Goal: Task Accomplishment & Management: Use online tool/utility

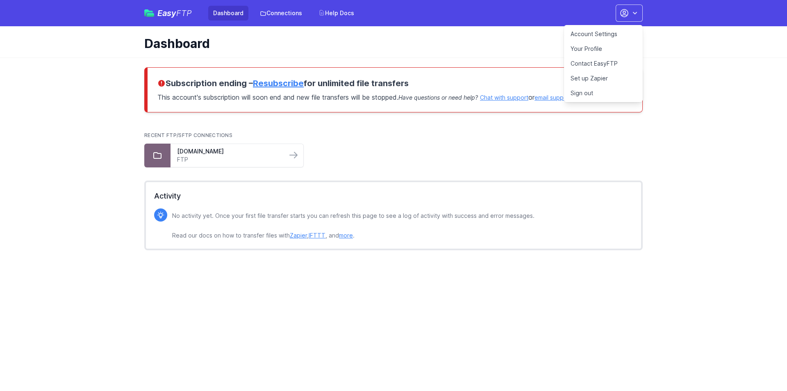
click at [341, 145] on ul "ftp.cluster023.hosting.ovh.net FTP" at bounding box center [393, 155] width 498 height 24
click at [634, 14] on icon "button" at bounding box center [635, 13] width 8 height 8
drag, startPoint x: 351, startPoint y: 129, endPoint x: 348, endPoint y: 132, distance: 4.9
click at [350, 130] on div "Recent FTP/SFTP Connections ftp.cluster023.hosting.ovh.net FTP" at bounding box center [393, 149] width 498 height 48
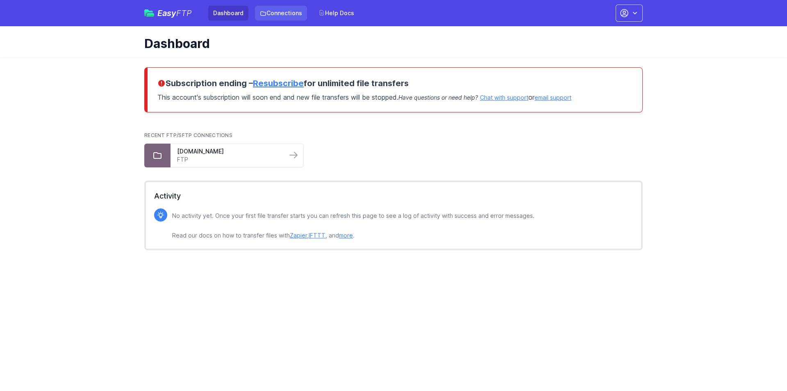
click at [292, 13] on link "Connections" at bounding box center [281, 13] width 52 height 15
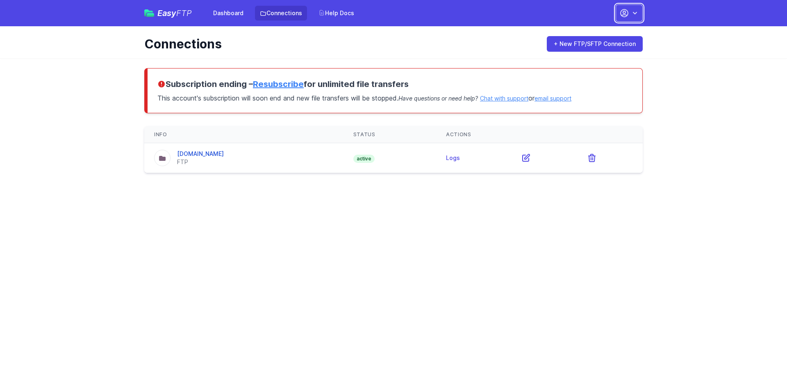
click at [620, 6] on button "button" at bounding box center [629, 13] width 27 height 17
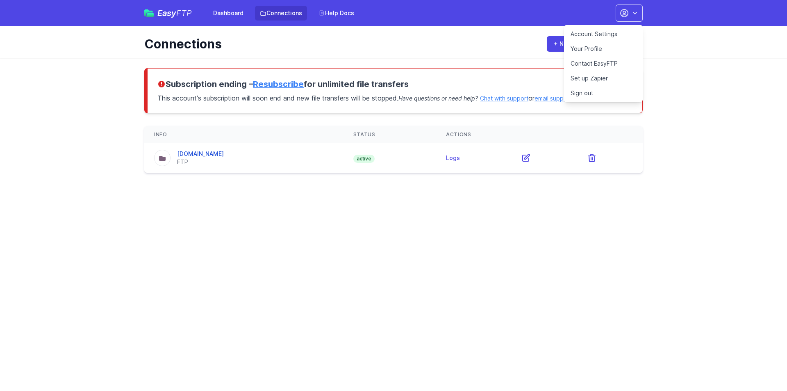
click at [593, 34] on link "Account Settings" at bounding box center [603, 34] width 79 height 15
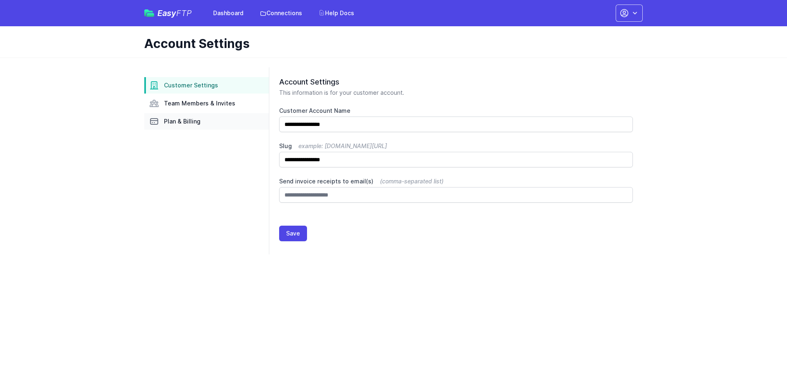
click at [183, 120] on span "Plan & Billing" at bounding box center [182, 121] width 36 height 8
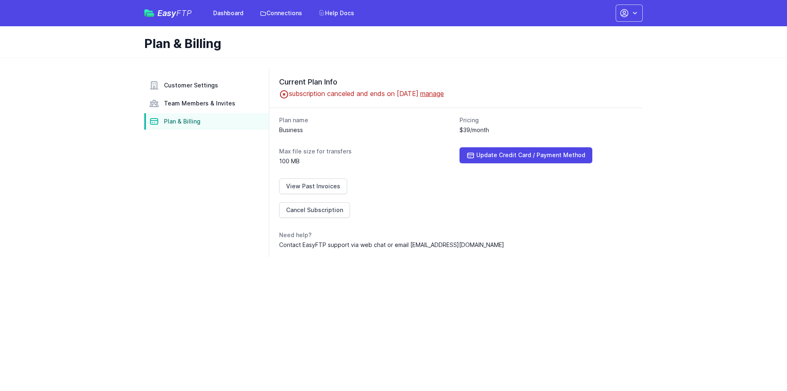
click at [183, 120] on span "Plan & Billing" at bounding box center [182, 121] width 36 height 8
click at [459, 143] on dl "Plan name Business Pricing $39/month Max file size for transfers 100 MB Update …" at bounding box center [456, 182] width 354 height 133
click at [323, 184] on link "View Past Invoices" at bounding box center [313, 186] width 68 height 16
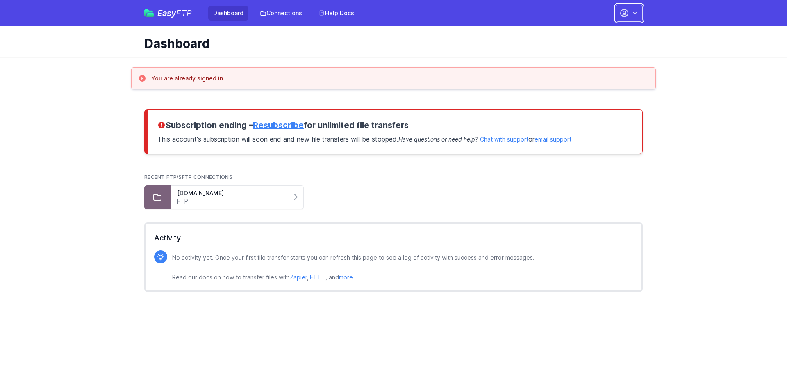
click at [629, 15] on button "button" at bounding box center [629, 13] width 27 height 17
click at [588, 93] on link "Sign out" at bounding box center [603, 93] width 79 height 15
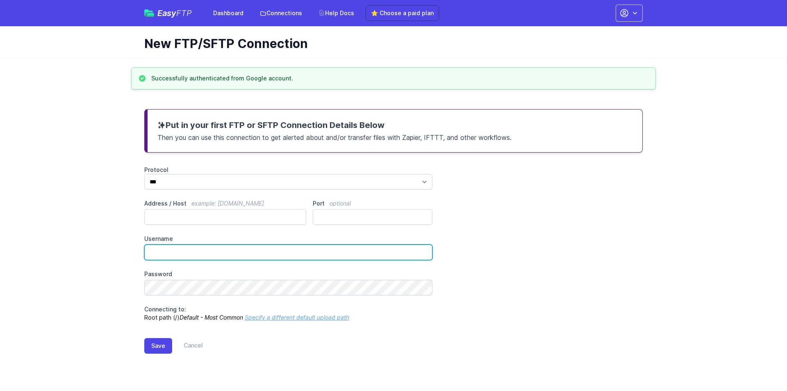
type input "**********"
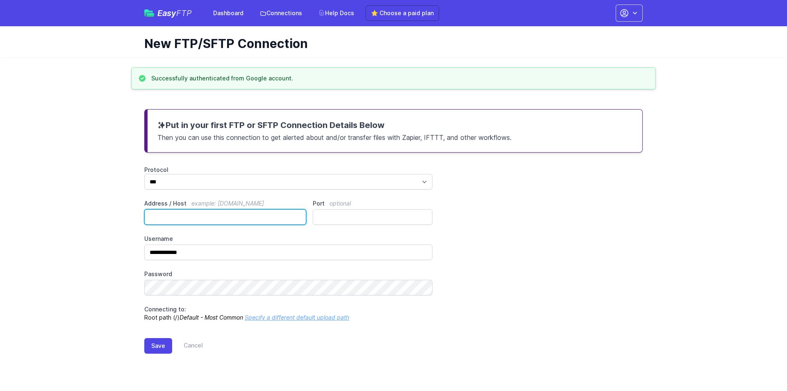
click at [286, 219] on input "Address / Host example: ftp.mydomain.com" at bounding box center [225, 217] width 162 height 16
type input "**********"
click at [159, 345] on button "Save" at bounding box center [158, 346] width 28 height 16
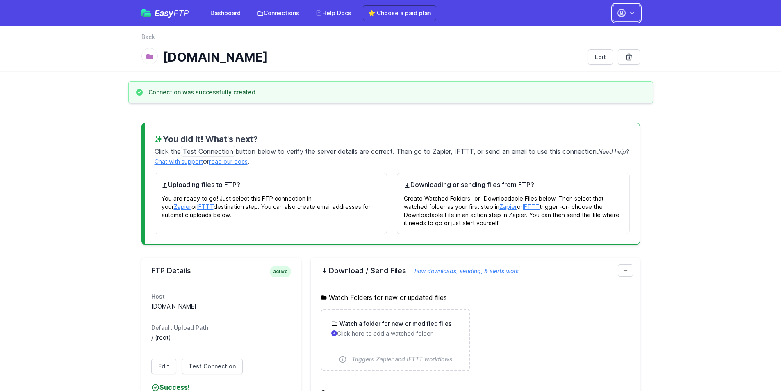
click at [623, 14] on icon "button" at bounding box center [621, 13] width 10 height 10
click at [583, 32] on link "Account Settings" at bounding box center [600, 34] width 79 height 15
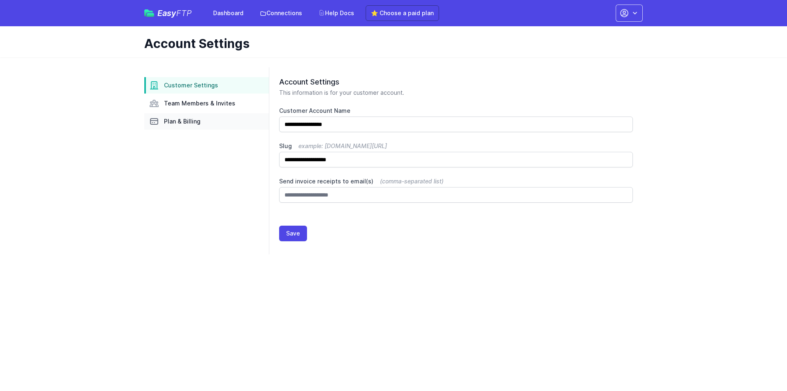
click at [194, 127] on link "Plan & Billing" at bounding box center [206, 121] width 125 height 16
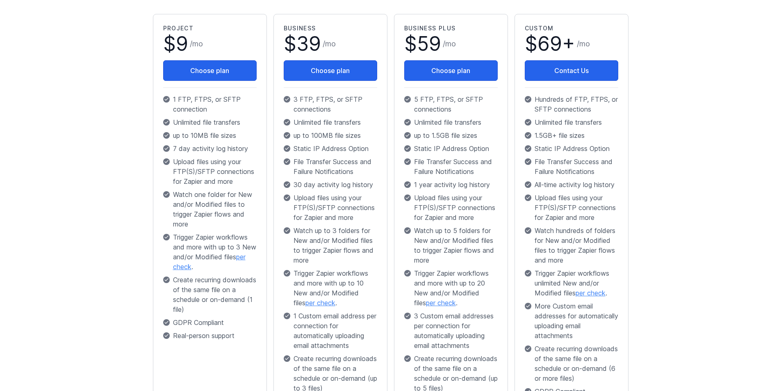
scroll to position [172, 0]
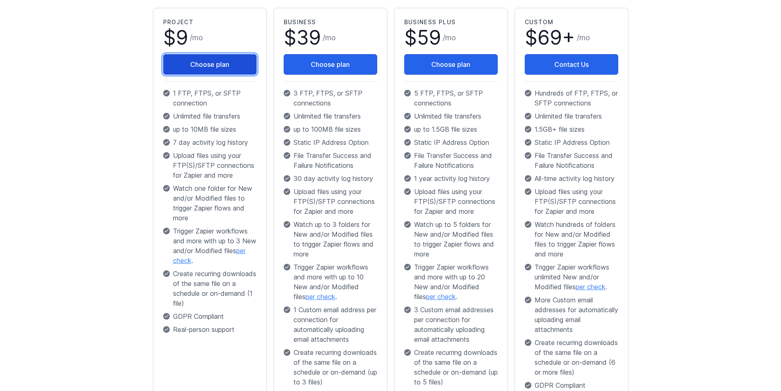
click at [191, 68] on button "Choose plan" at bounding box center [209, 64] width 93 height 20
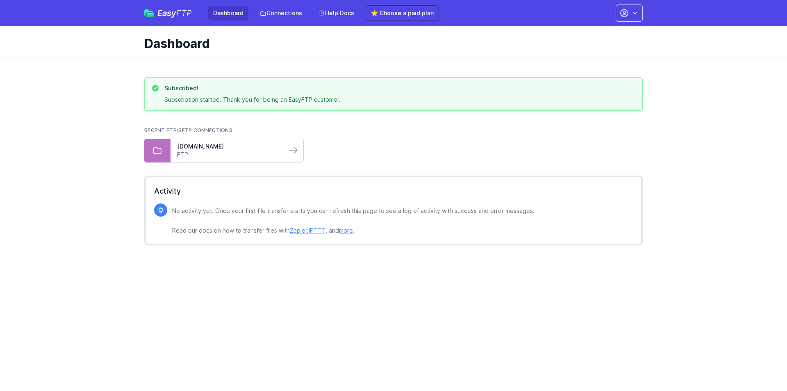
click at [247, 157] on link "FTP" at bounding box center [228, 154] width 103 height 8
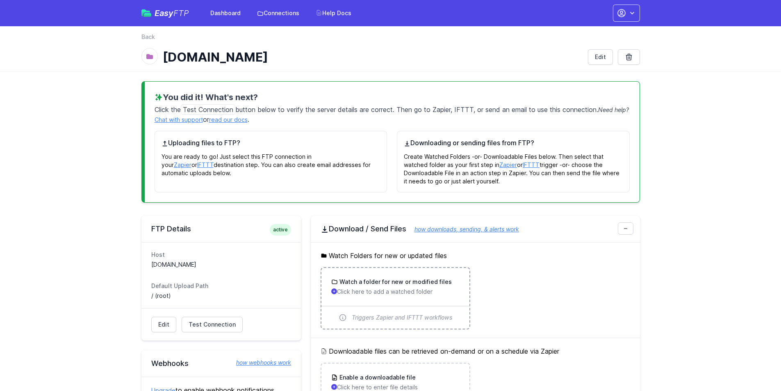
click at [407, 284] on h3 "Watch a folder for new or modified files" at bounding box center [395, 281] width 114 height 8
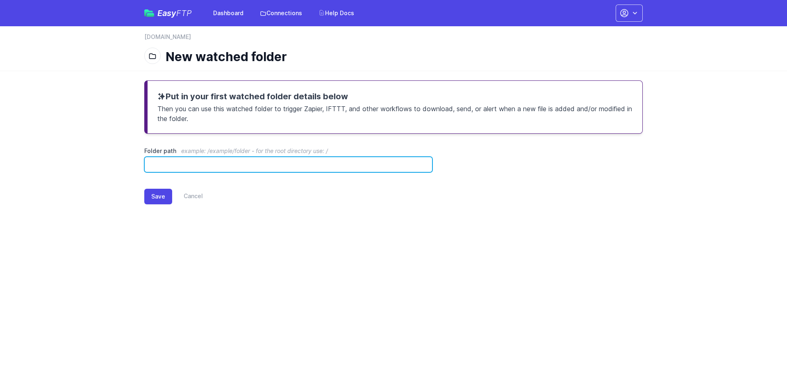
click at [289, 162] on input "Folder path example: /example/folder - for the root directory use: /" at bounding box center [288, 165] width 288 height 16
drag, startPoint x: 173, startPoint y: 159, endPoint x: 227, endPoint y: 168, distance: 55.7
click at [226, 168] on input "**********" at bounding box center [288, 165] width 288 height 16
type input "**********"
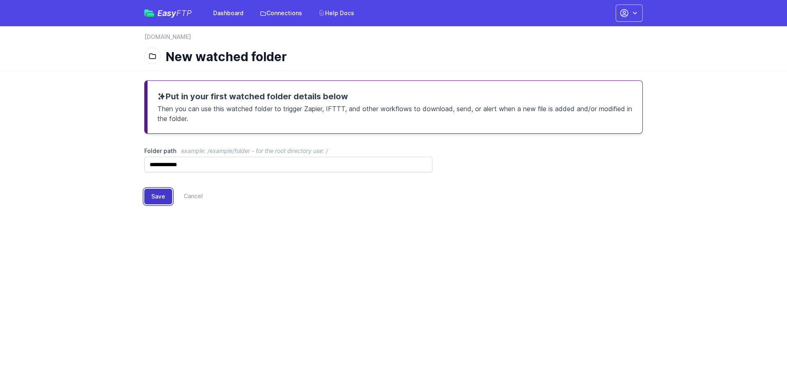
click at [156, 194] on button "Save" at bounding box center [158, 197] width 28 height 16
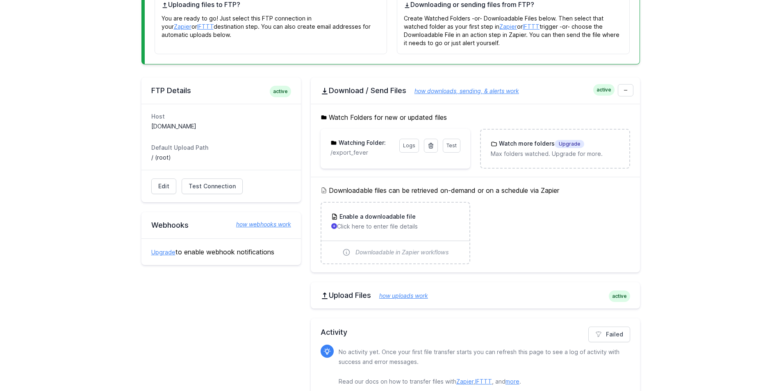
scroll to position [191, 0]
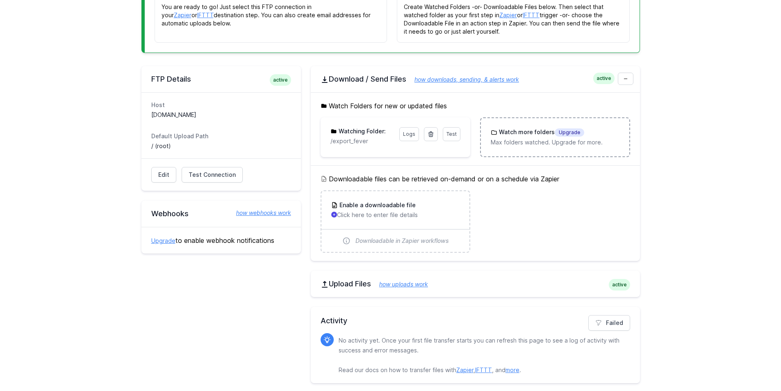
click at [511, 128] on h3 "Watch more folders Upgrade" at bounding box center [540, 132] width 87 height 9
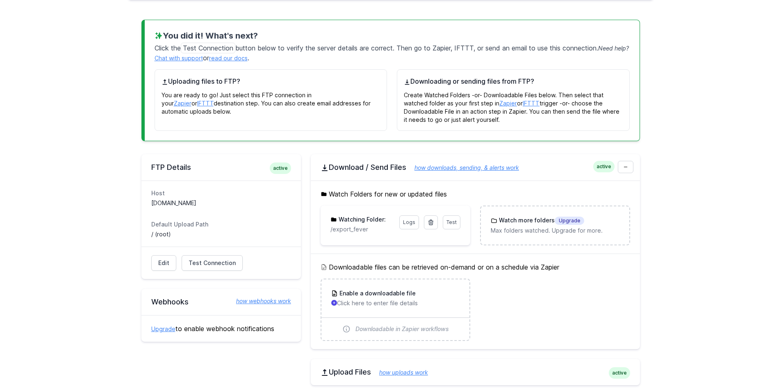
scroll to position [104, 0]
click at [350, 222] on h3 "Watching Folder:" at bounding box center [361, 219] width 49 height 8
click at [427, 224] on link at bounding box center [431, 222] width 14 height 14
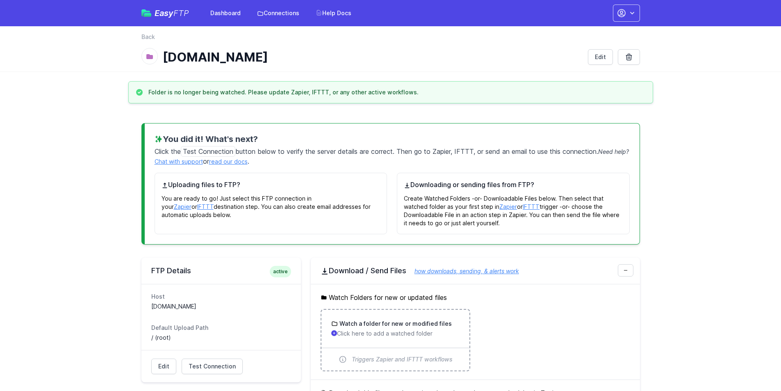
click at [429, 326] on h3 "Watch a folder for new or modified files" at bounding box center [395, 323] width 114 height 8
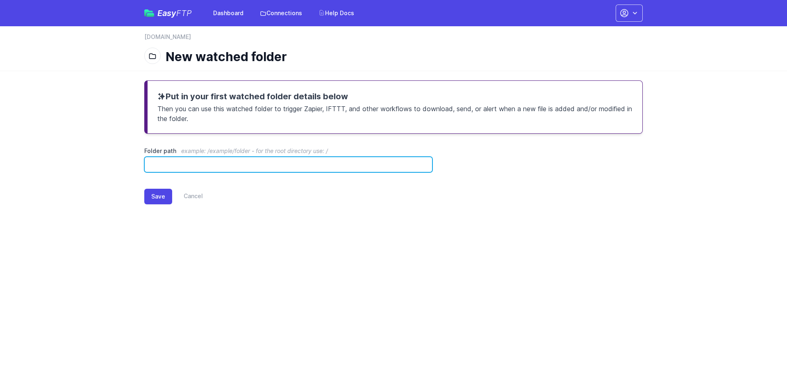
click at [227, 167] on input "Folder path example: /example/folder - for the root directory use: /" at bounding box center [288, 165] width 288 height 16
drag, startPoint x: 151, startPoint y: 164, endPoint x: 283, endPoint y: 194, distance: 135.7
click at [0, 0] on form "**********" at bounding box center [0, 0] width 0 height 0
click at [197, 170] on input "****" at bounding box center [288, 165] width 288 height 16
type input "*********"
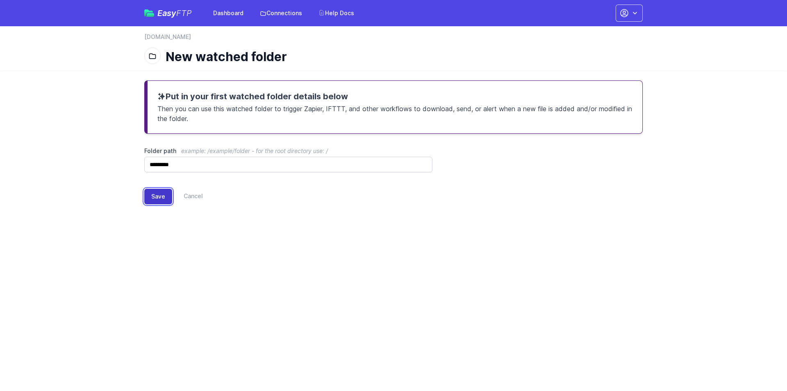
click at [157, 195] on button "Save" at bounding box center [158, 197] width 28 height 16
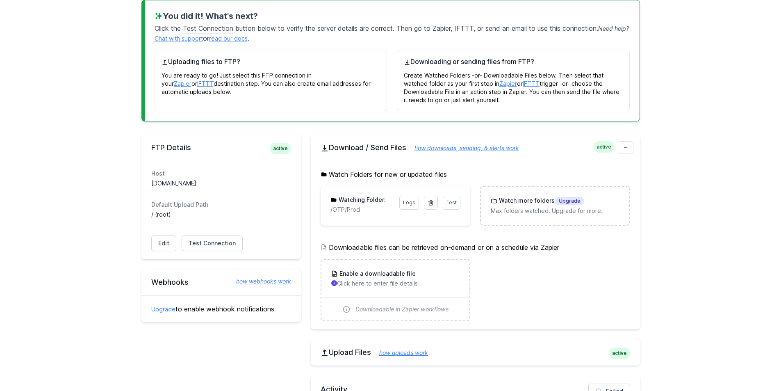
scroll to position [132, 0]
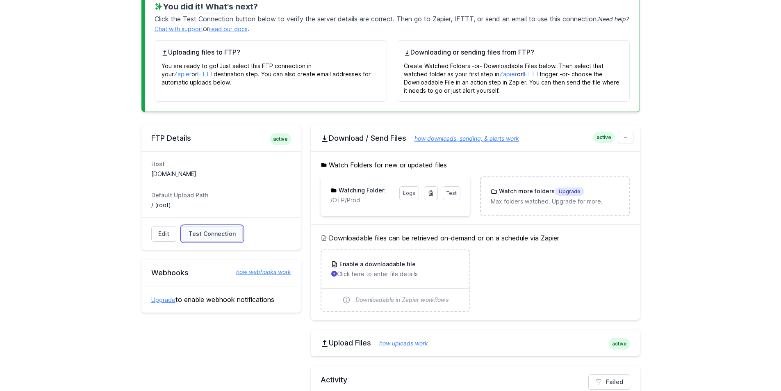
click at [196, 235] on span "Test Connection" at bounding box center [212, 234] width 47 height 8
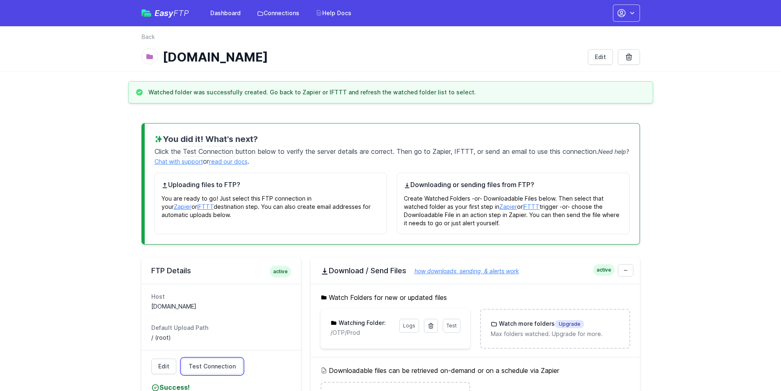
scroll to position [90, 0]
